Goal: Task Accomplishment & Management: Complete application form

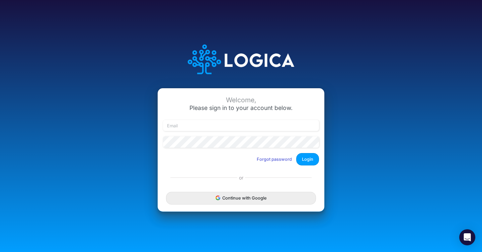
click at [286, 169] on div "Welcome, Please sign in to your account below. Forgot password Login" at bounding box center [241, 129] width 167 height 83
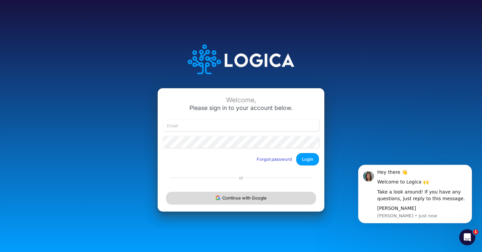
click at [273, 195] on button "Continue with Google" at bounding box center [241, 198] width 150 height 12
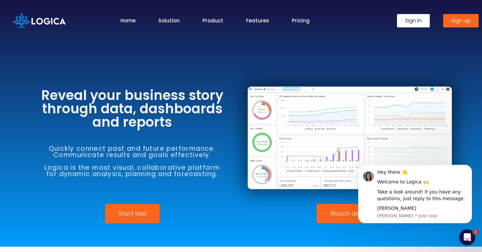
click at [451, 21] on span "Sign up" at bounding box center [460, 20] width 19 height 5
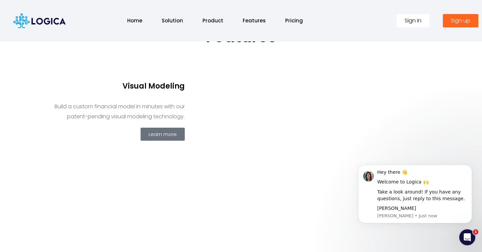
scroll to position [196, 0]
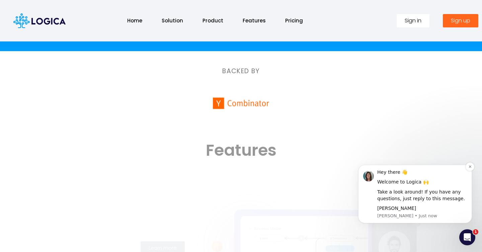
click at [463, 167] on div "Hey there 👋 Welcome to Logica 🙌 Take a look around! If you have any questions, …" at bounding box center [415, 194] width 114 height 59
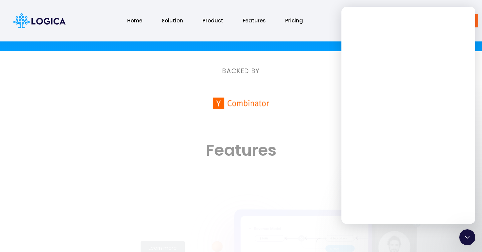
scroll to position [0, 0]
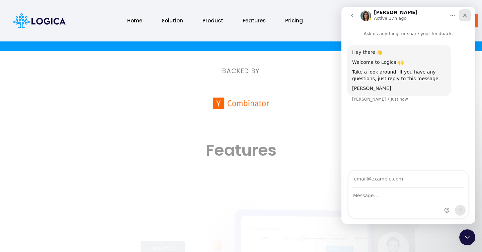
click at [467, 14] on div "Close" at bounding box center [465, 15] width 12 height 12
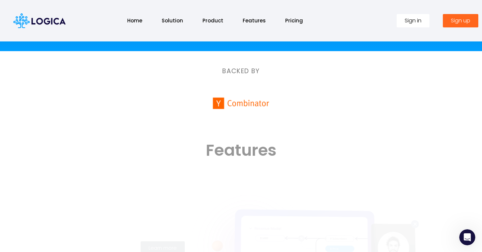
click at [470, 22] on link "Sign up" at bounding box center [460, 20] width 35 height 13
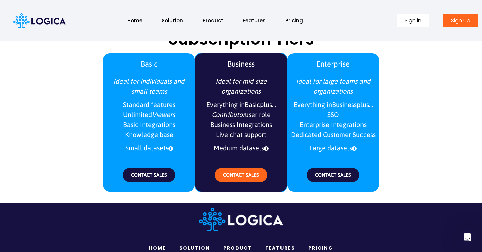
scroll to position [790, 0]
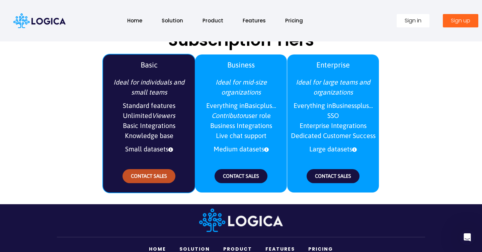
click at [155, 178] on span "CONTACT SALES" at bounding box center [149, 176] width 36 height 6
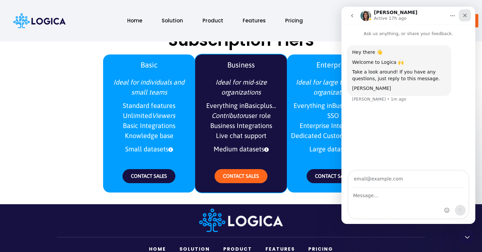
click at [464, 18] on div "Close" at bounding box center [465, 15] width 12 height 12
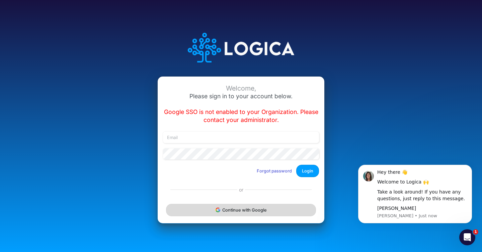
click at [264, 209] on button "Continue with Google" at bounding box center [241, 210] width 150 height 12
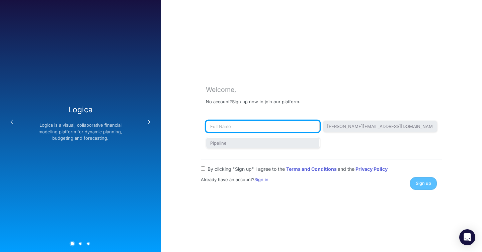
click at [281, 123] on input "text" at bounding box center [263, 126] width 114 height 11
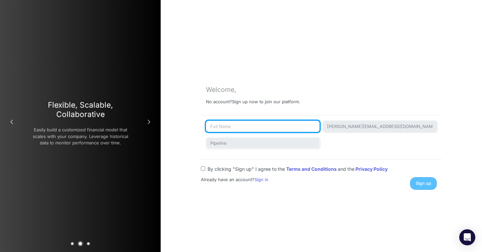
type input "[PERSON_NAME]"
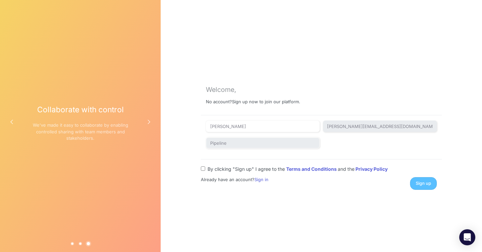
click at [203, 169] on input "By clicking "Sign up" I agree to the Terms and Conditions and the Privacy Policy" at bounding box center [203, 169] width 4 height 4
checkbox input "true"
click at [422, 184] on span "Sign up" at bounding box center [422, 183] width 15 height 5
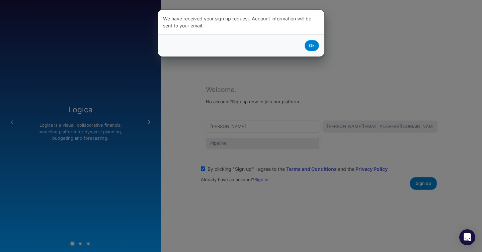
click at [316, 47] on button "Ok" at bounding box center [311, 45] width 14 height 11
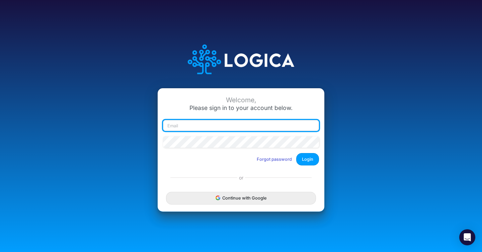
click at [277, 125] on input "email" at bounding box center [241, 125] width 156 height 11
type input "elise.kwenin@advancedcareacademy.com"
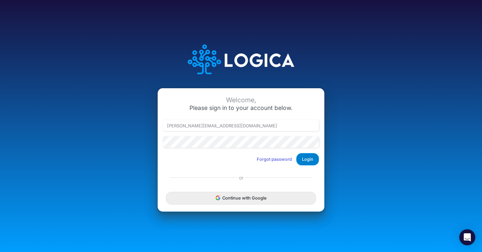
click at [314, 161] on button "Login" at bounding box center [307, 159] width 23 height 12
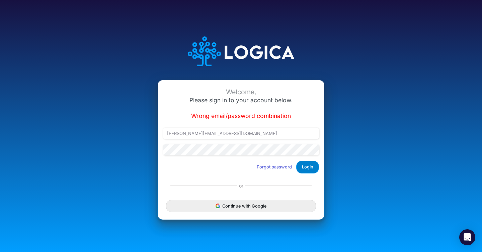
click at [313, 169] on button "Login" at bounding box center [307, 167] width 23 height 12
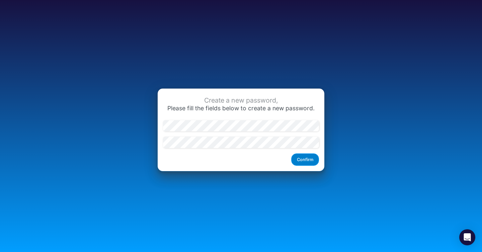
click at [299, 161] on button "Confirm" at bounding box center [305, 160] width 28 height 12
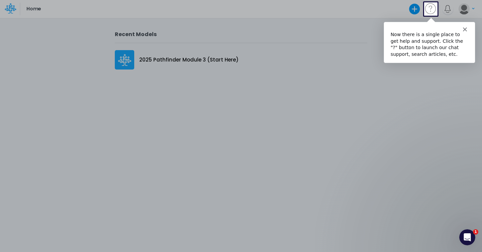
click at [216, 65] on div at bounding box center [241, 134] width 482 height 237
click at [467, 26] on div "Intercom messenger" at bounding box center [428, 25] width 91 height 9
click at [467, 27] on div "Intercom messenger" at bounding box center [428, 25] width 91 height 9
click at [466, 28] on icon "Close" at bounding box center [464, 29] width 4 height 4
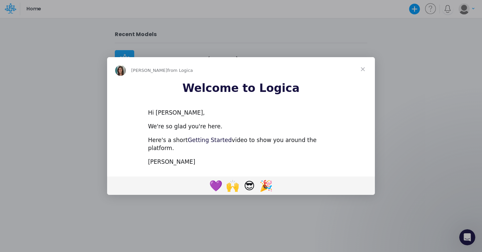
click at [217, 144] on link "Getting Started" at bounding box center [210, 140] width 44 height 7
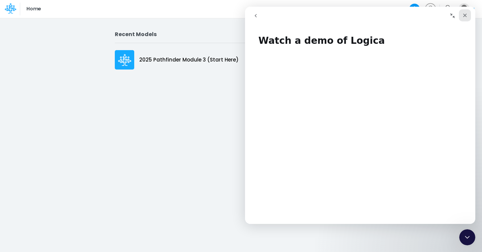
click at [465, 15] on icon "Close" at bounding box center [464, 15] width 5 height 5
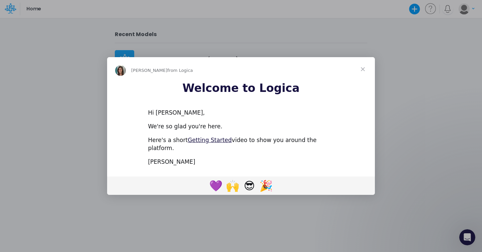
click at [364, 74] on span "Close" at bounding box center [363, 69] width 24 height 24
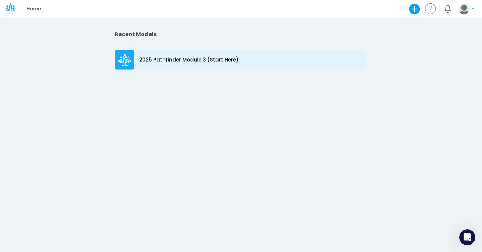
click at [222, 59] on p "2025 Pathfinder Module 3 (Start Here)" at bounding box center [188, 60] width 99 height 8
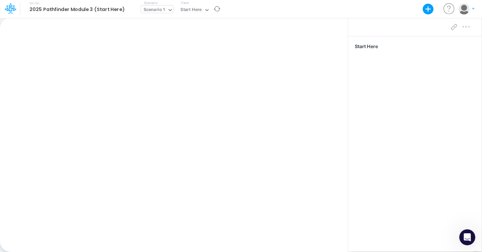
click at [163, 13] on div "Scenario 1" at bounding box center [157, 9] width 32 height 8
click at [163, 15] on div "Scenario 1" at bounding box center [171, 22] width 60 height 14
